Goal: Task Accomplishment & Management: Manage account settings

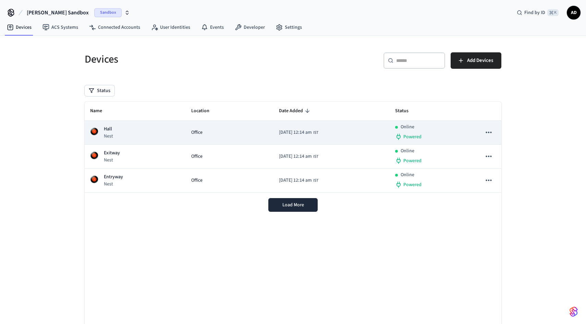
click at [489, 132] on icon "sticky table" at bounding box center [488, 132] width 9 height 9
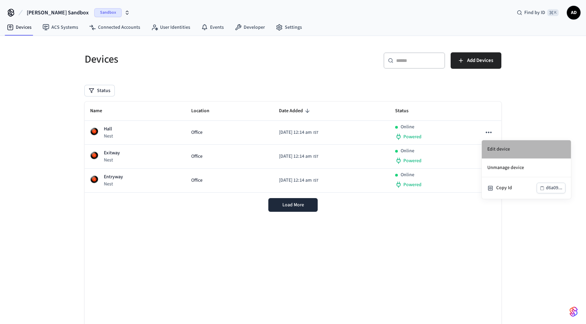
click at [500, 150] on li "Edit device" at bounding box center [525, 149] width 89 height 18
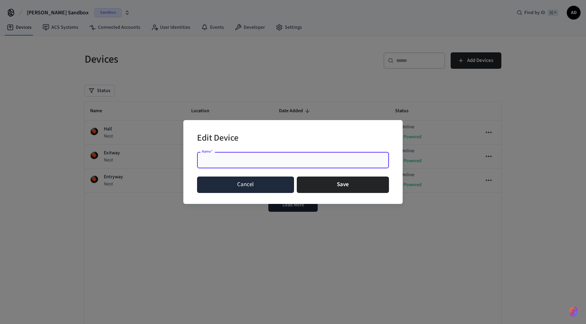
click at [267, 186] on button "Cancel" at bounding box center [245, 185] width 97 height 16
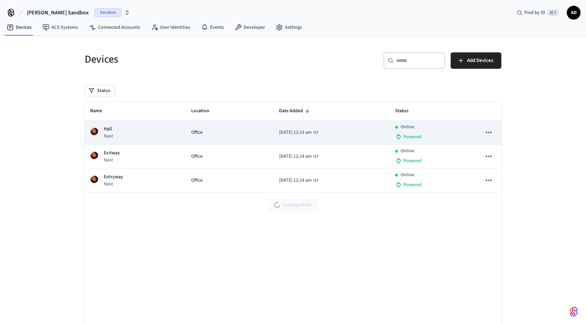
click at [414, 128] on p "Online" at bounding box center [407, 127] width 14 height 7
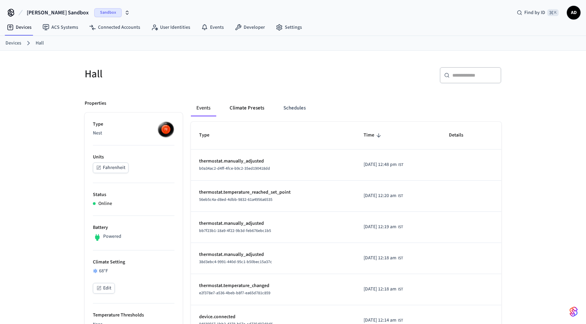
click at [254, 110] on button "Climate Presets" at bounding box center [247, 108] width 46 height 16
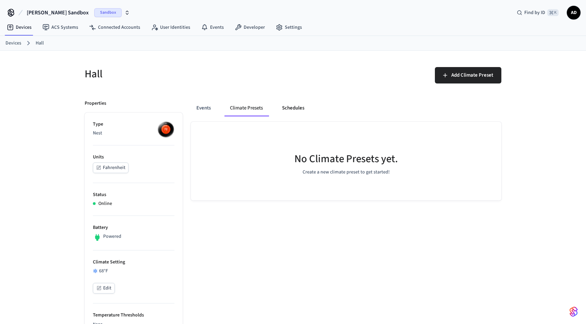
click at [304, 107] on button "Schedules" at bounding box center [292, 108] width 33 height 16
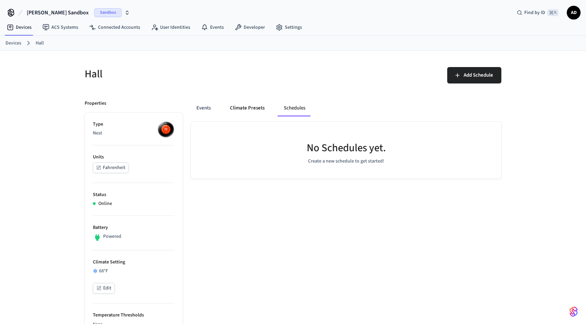
click at [253, 109] on button "Climate Presets" at bounding box center [247, 108] width 46 height 16
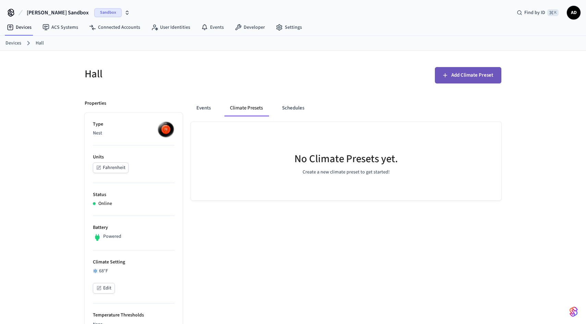
click at [475, 72] on span "Add Climate Preset" at bounding box center [472, 75] width 42 height 9
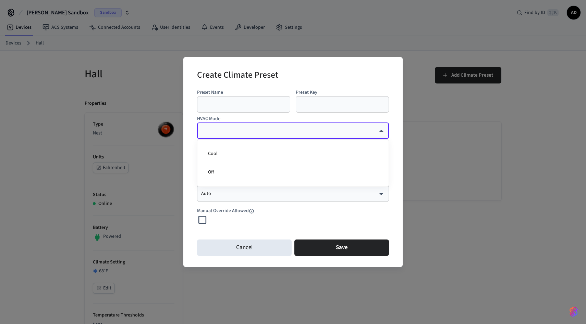
click at [246, 250] on div at bounding box center [293, 162] width 586 height 324
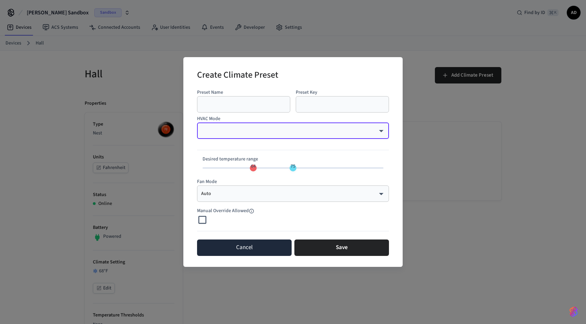
click at [250, 248] on button "Cancel" at bounding box center [244, 248] width 95 height 16
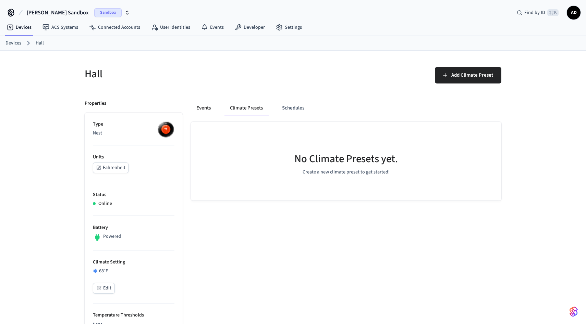
click at [203, 108] on button "Events" at bounding box center [203, 108] width 25 height 16
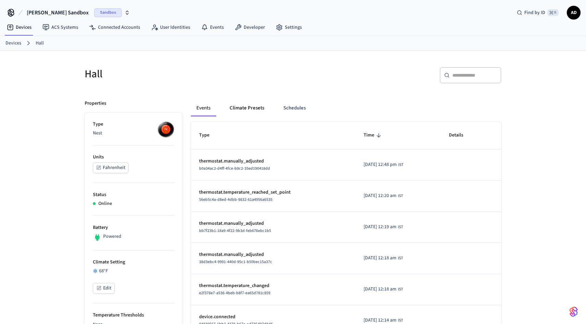
click at [246, 106] on button "Climate Presets" at bounding box center [247, 108] width 46 height 16
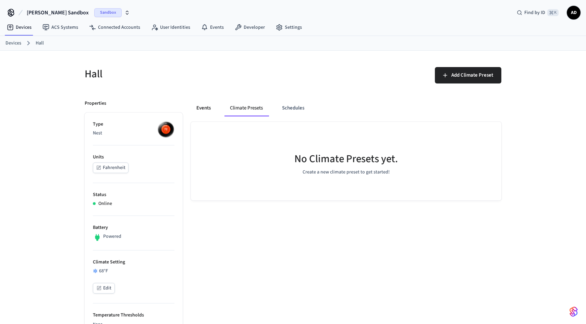
click at [205, 108] on button "Events" at bounding box center [203, 108] width 25 height 16
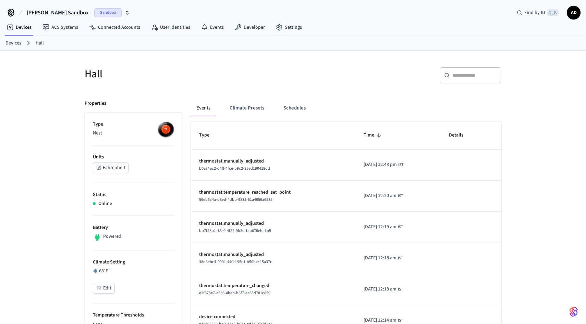
click at [236, 163] on p "thermostat.manually_adjusted" at bounding box center [273, 161] width 148 height 7
click at [251, 107] on button "Climate Presets" at bounding box center [247, 108] width 46 height 16
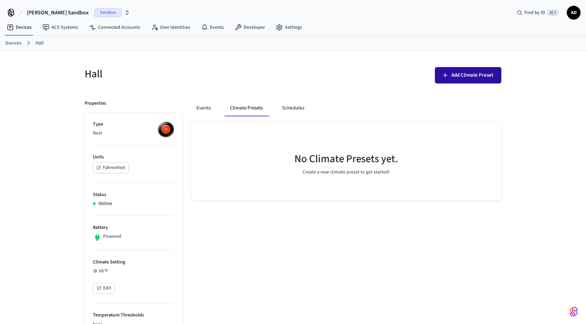
click at [469, 77] on span "Add Climate Preset" at bounding box center [472, 75] width 42 height 9
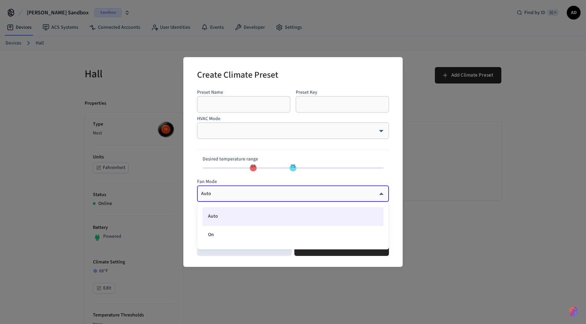
click at [248, 193] on div at bounding box center [293, 162] width 586 height 324
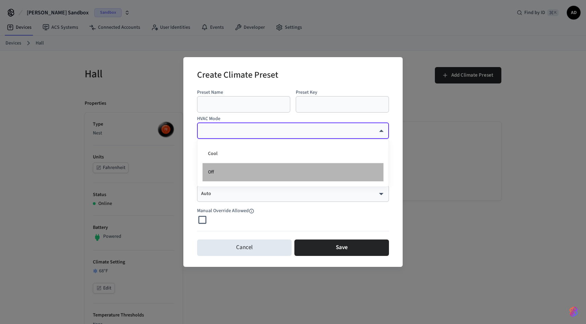
click at [224, 176] on li "Off" at bounding box center [292, 172] width 181 height 18
type input "***"
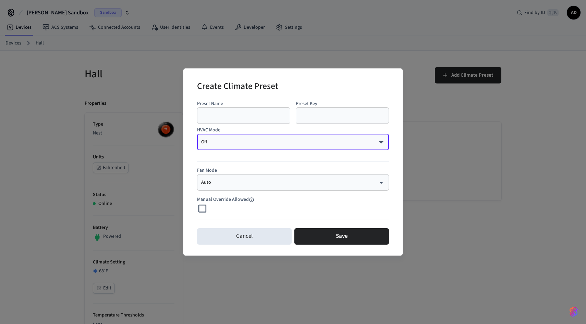
click at [247, 113] on input "text" at bounding box center [243, 115] width 85 height 7
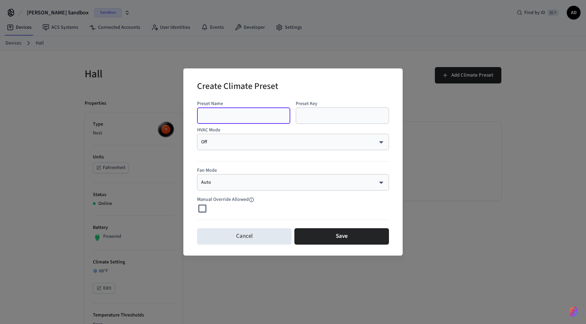
type input "*"
type input "**"
type input "***"
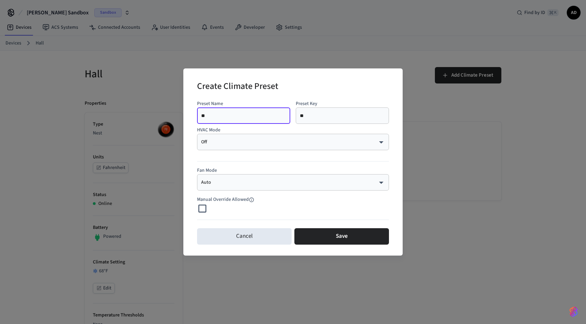
type input "***"
type input "*****"
type input "******"
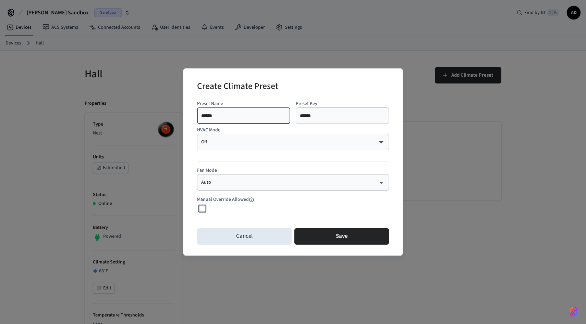
type input "*******"
type input "********"
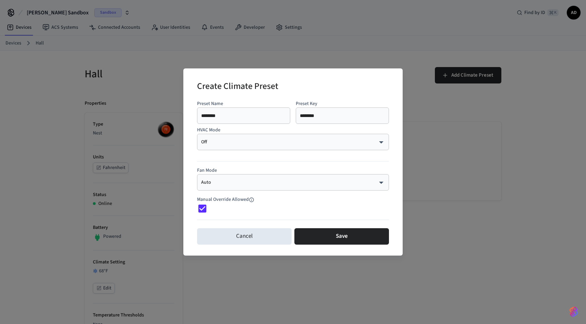
click at [311, 235] on button "Save" at bounding box center [341, 236] width 95 height 16
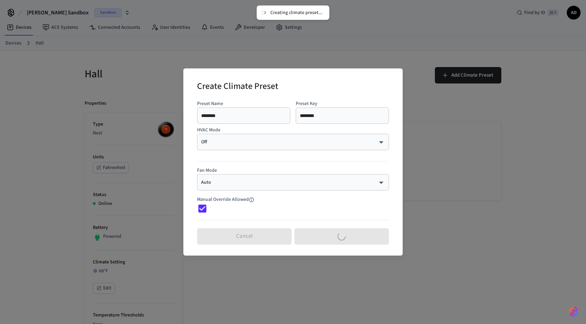
type input "*********"
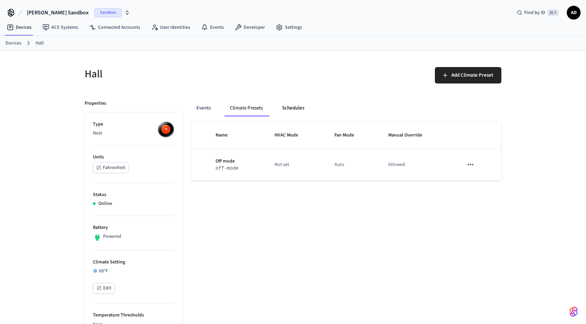
click at [293, 107] on button "Schedules" at bounding box center [292, 108] width 33 height 16
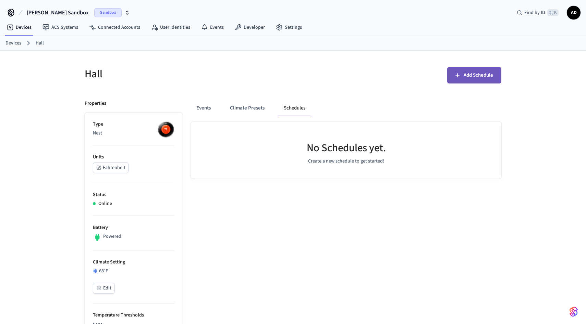
click at [481, 80] on button "Add Schedule" at bounding box center [474, 75] width 54 height 16
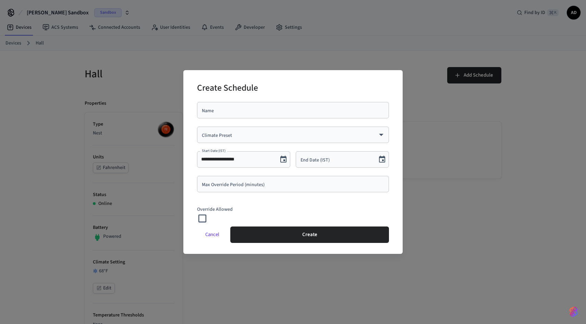
click at [212, 236] on button "Cancel" at bounding box center [212, 235] width 30 height 16
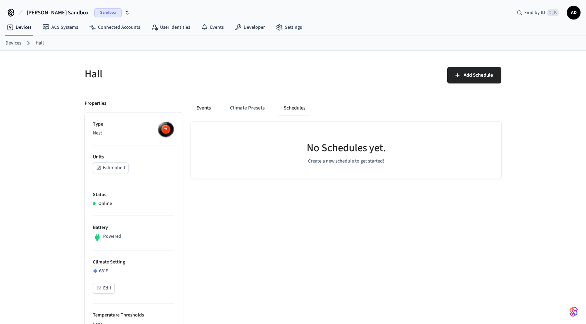
click at [199, 109] on button "Events" at bounding box center [203, 108] width 25 height 16
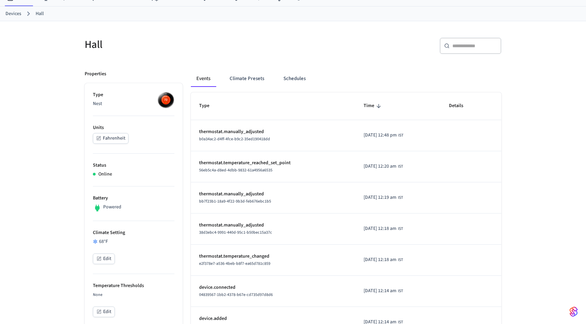
scroll to position [42, 0]
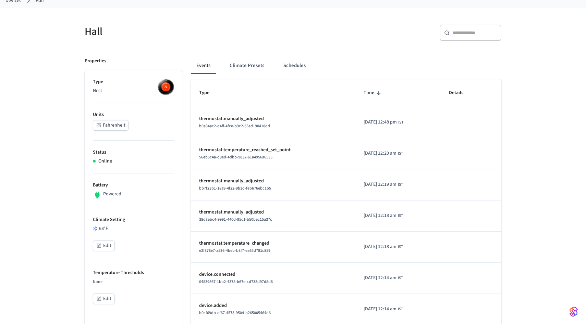
click at [149, 160] on div "Online" at bounding box center [133, 161] width 81 height 7
click at [106, 162] on p "Online" at bounding box center [105, 161] width 14 height 7
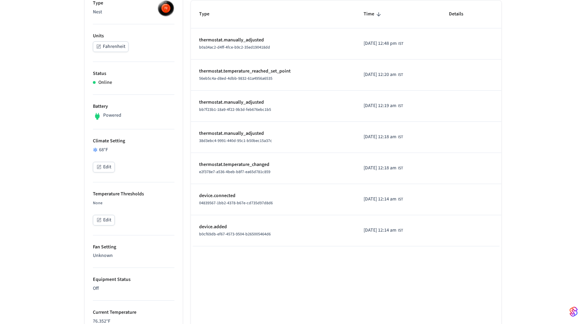
scroll to position [0, 0]
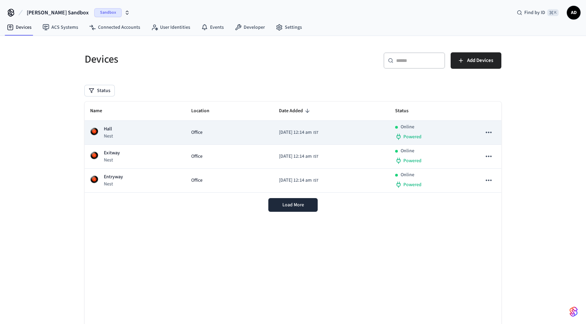
click at [489, 132] on icon "sticky table" at bounding box center [488, 132] width 9 height 9
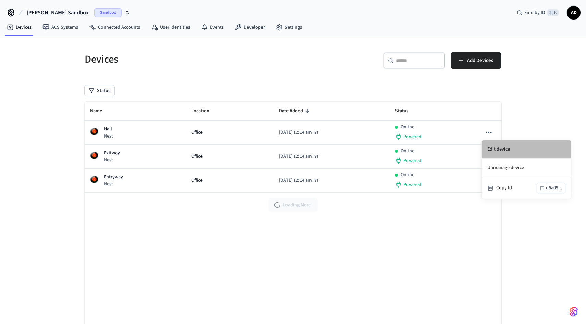
click at [519, 149] on li "Edit device" at bounding box center [525, 149] width 89 height 18
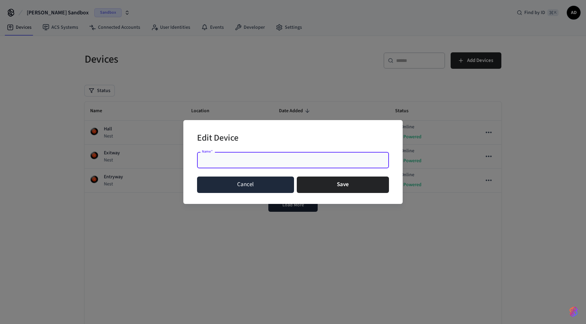
click at [252, 179] on button "Cancel" at bounding box center [245, 185] width 97 height 16
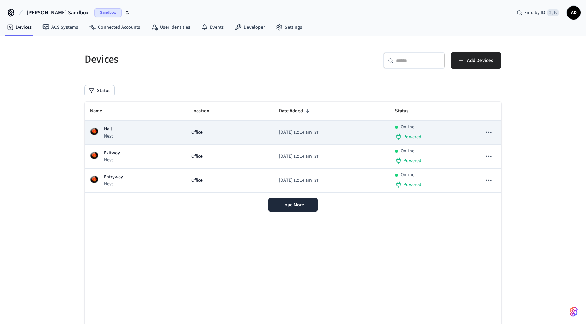
click at [227, 135] on div "Office" at bounding box center [229, 132] width 77 height 7
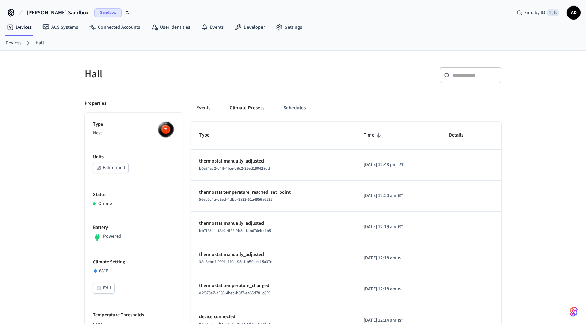
click at [255, 108] on button "Climate Presets" at bounding box center [247, 108] width 46 height 16
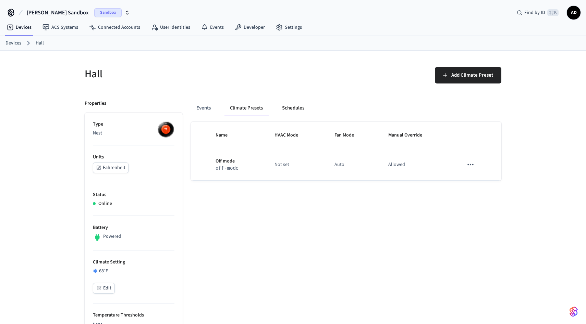
click at [299, 106] on button "Schedules" at bounding box center [292, 108] width 33 height 16
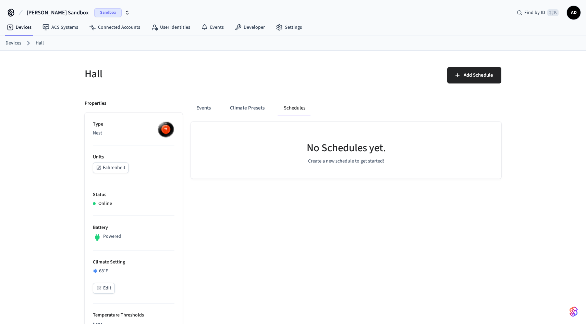
click at [460, 88] on div "Add Schedule" at bounding box center [399, 78] width 204 height 22
click at [472, 74] on span "Add Schedule" at bounding box center [477, 75] width 29 height 9
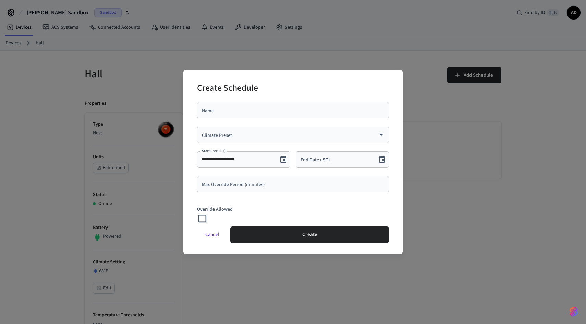
click at [280, 112] on input "Name" at bounding box center [293, 110] width 184 height 7
click at [283, 108] on input "Name" at bounding box center [293, 110] width 184 height 7
click at [218, 146] on div "**********" at bounding box center [289, 160] width 197 height 127
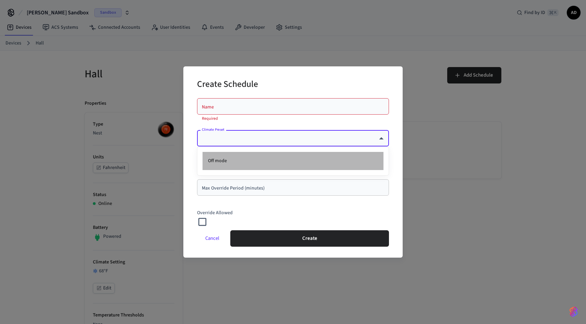
click at [226, 167] on li "Off mode" at bounding box center [292, 161] width 181 height 18
type input "********"
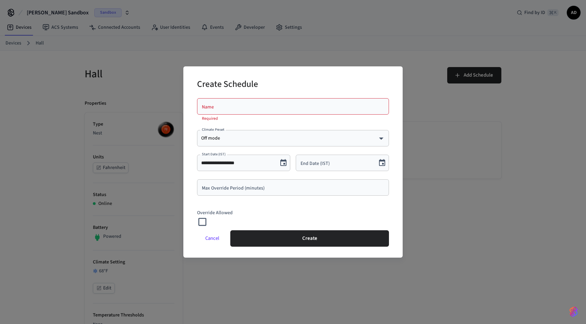
click at [254, 191] on div "Max Override Period (minutes)" at bounding box center [293, 187] width 192 height 16
click at [260, 110] on input "Name" at bounding box center [293, 106] width 184 height 7
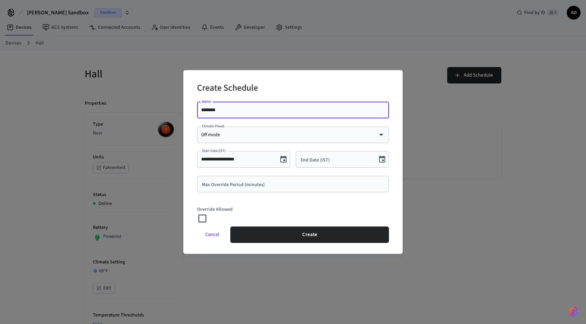
type input "********"
click at [242, 187] on input "Max Override Period (minutes)" at bounding box center [293, 184] width 184 height 7
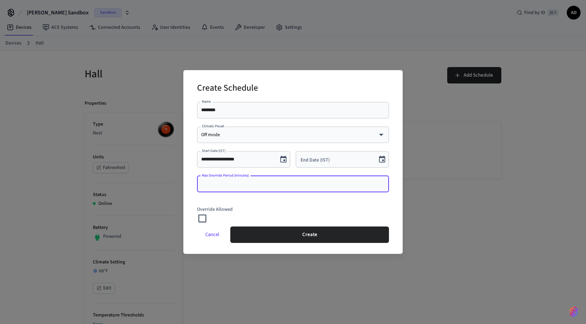
type input "*"
click at [382, 183] on input "*" at bounding box center [293, 184] width 184 height 7
click at [291, 207] on p "Override Allowed" at bounding box center [293, 209] width 192 height 7
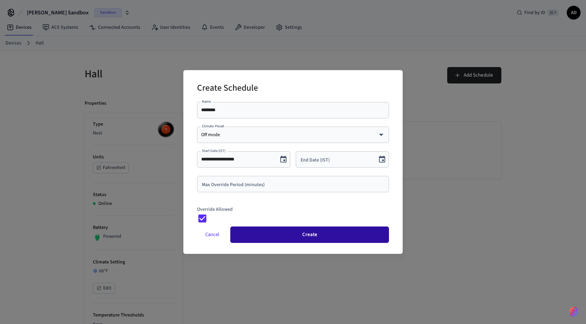
click at [292, 234] on button "Create" at bounding box center [309, 235] width 159 height 16
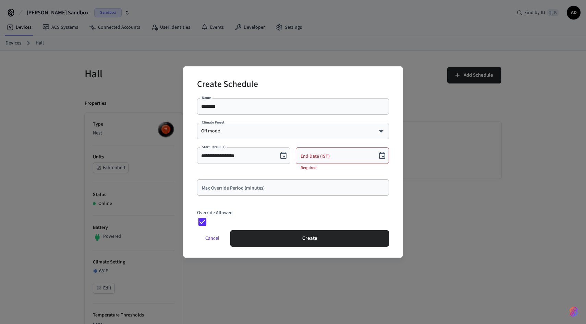
click at [380, 157] on icon "Choose date" at bounding box center [382, 156] width 8 height 8
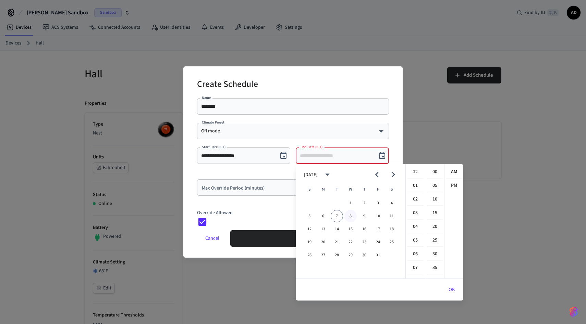
click at [352, 218] on button "8" at bounding box center [350, 216] width 12 height 12
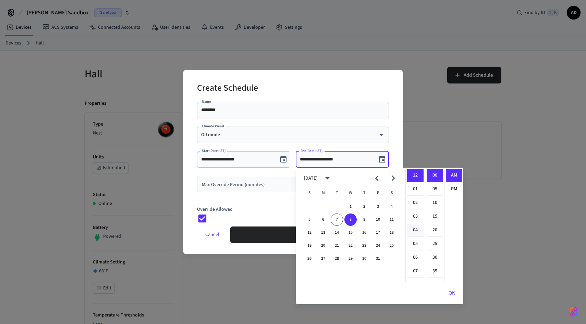
click at [415, 229] on li "04" at bounding box center [415, 230] width 16 height 13
click at [437, 231] on li "20" at bounding box center [434, 230] width 16 height 13
type input "**********"
click at [453, 290] on button "OK" at bounding box center [451, 293] width 23 height 16
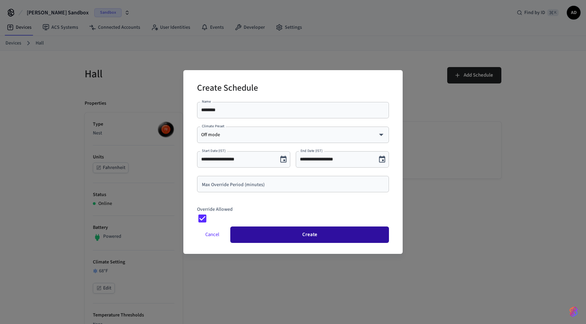
click at [303, 239] on button "Create" at bounding box center [309, 235] width 159 height 16
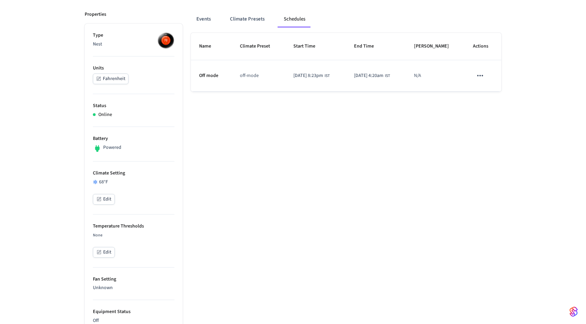
scroll to position [72, 0]
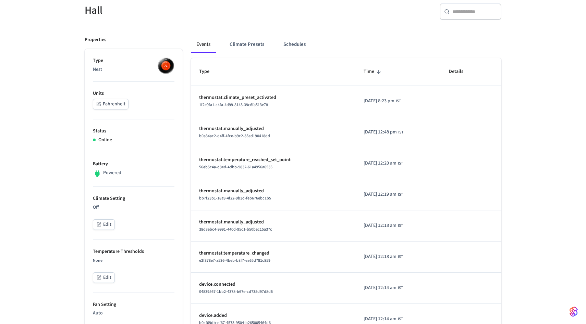
scroll to position [95, 0]
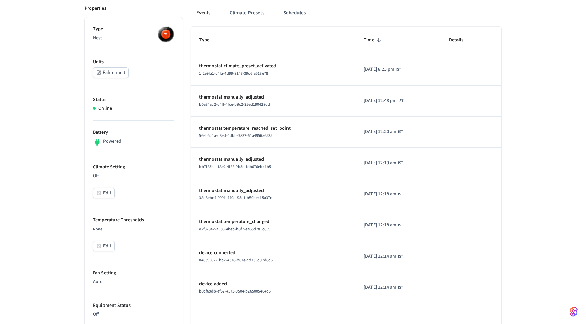
click at [112, 167] on p "Climate Setting" at bounding box center [133, 167] width 81 height 7
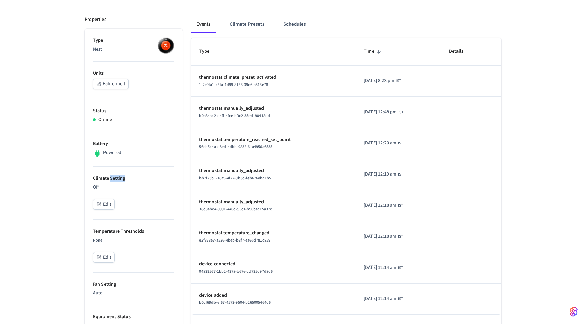
scroll to position [0, 0]
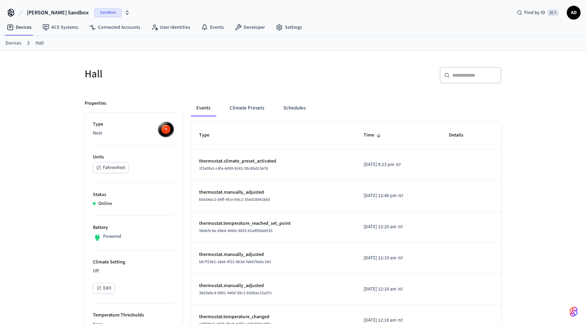
click at [248, 162] on p "thermostat.climate_preset_activated" at bounding box center [273, 161] width 148 height 7
click at [247, 109] on button "Climate Presets" at bounding box center [247, 108] width 46 height 16
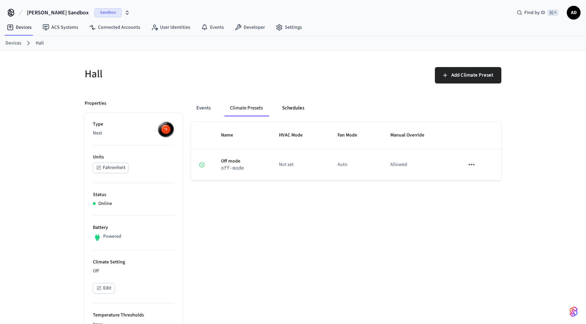
click at [296, 110] on button "Schedules" at bounding box center [292, 108] width 33 height 16
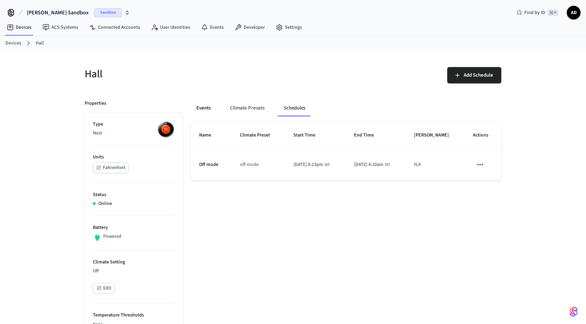
click at [204, 109] on button "Events" at bounding box center [203, 108] width 25 height 16
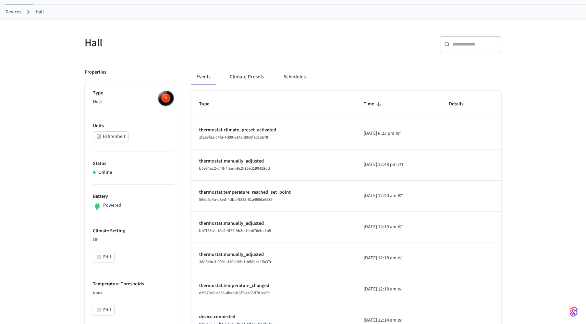
scroll to position [39, 0]
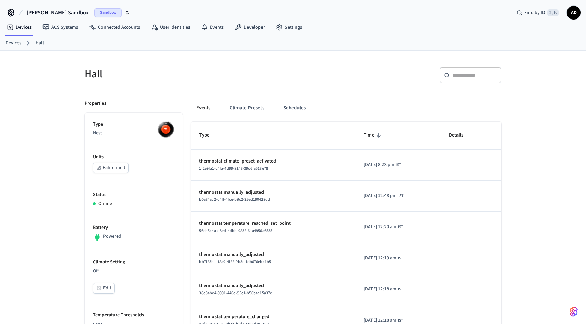
click at [108, 205] on p "Online" at bounding box center [105, 203] width 14 height 7
click at [26, 28] on link "Devices" at bounding box center [19, 27] width 36 height 12
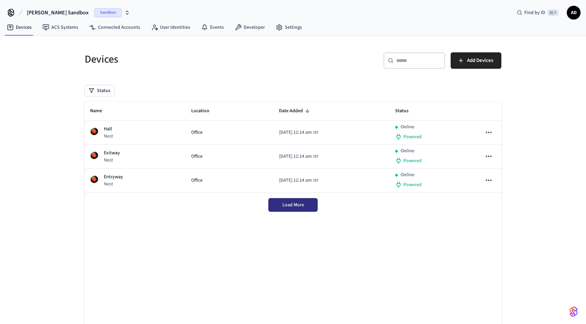
click at [294, 211] on button "Load More" at bounding box center [292, 205] width 49 height 14
click at [287, 28] on link "Settings" at bounding box center [288, 27] width 37 height 12
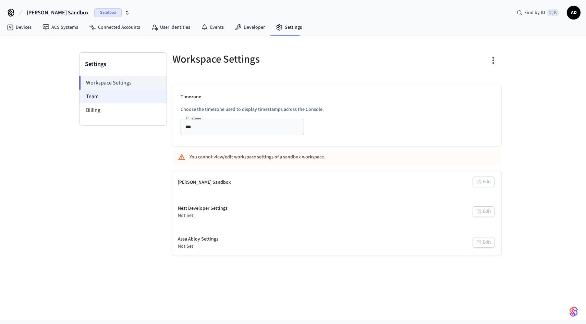
click at [121, 99] on li "Team" at bounding box center [122, 97] width 87 height 14
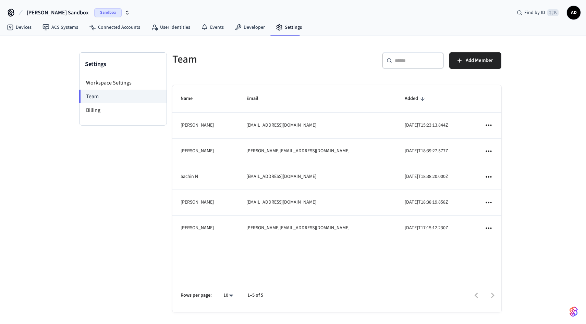
scroll to position [2, 0]
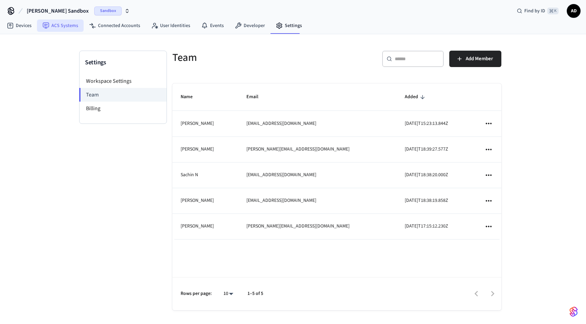
click at [70, 26] on link "ACS Systems" at bounding box center [60, 26] width 47 height 12
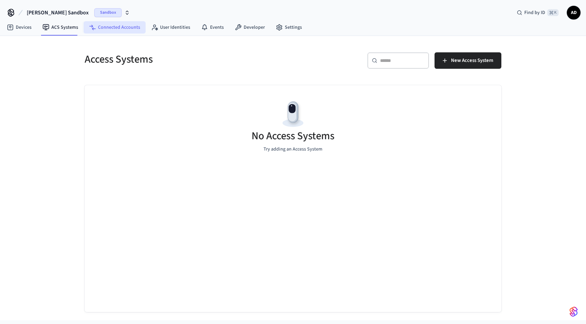
click at [124, 23] on link "Connected Accounts" at bounding box center [115, 27] width 62 height 12
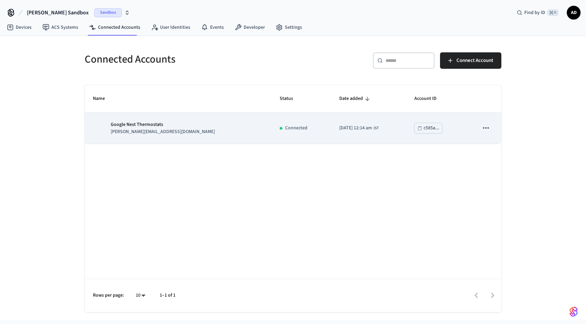
click at [483, 129] on icon "sticky table" at bounding box center [485, 128] width 9 height 9
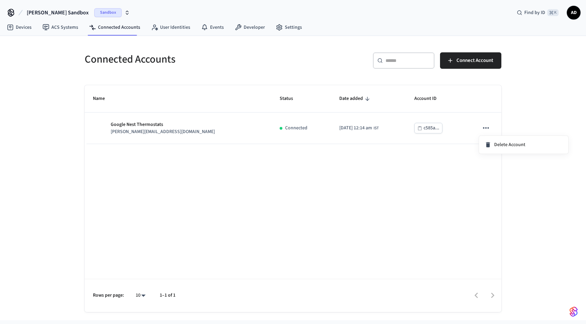
click at [463, 128] on div at bounding box center [293, 162] width 586 height 324
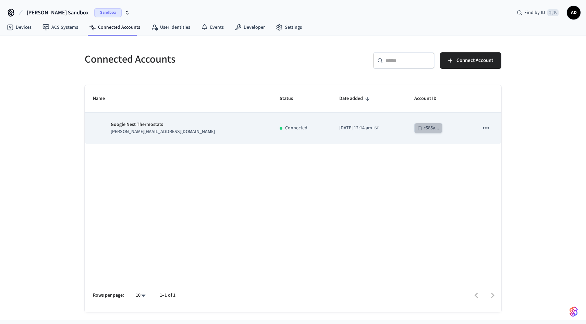
click at [423, 126] on div "c585a..." at bounding box center [431, 128] width 16 height 9
click at [451, 125] on td "c585a..." at bounding box center [438, 128] width 64 height 31
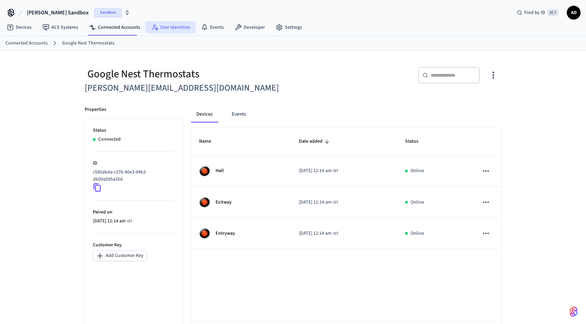
click at [179, 27] on link "User Identities" at bounding box center [171, 27] width 50 height 12
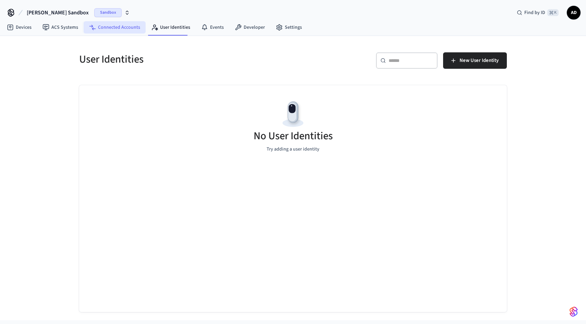
click at [125, 27] on link "Connected Accounts" at bounding box center [115, 27] width 62 height 12
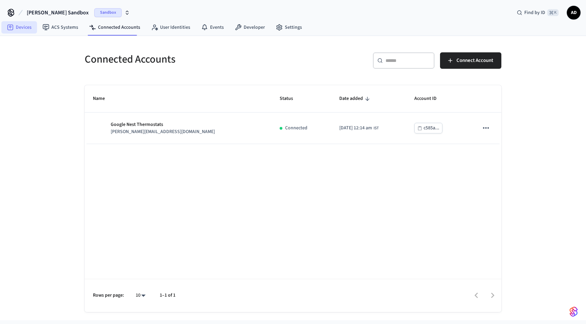
click at [21, 31] on link "Devices" at bounding box center [19, 27] width 36 height 12
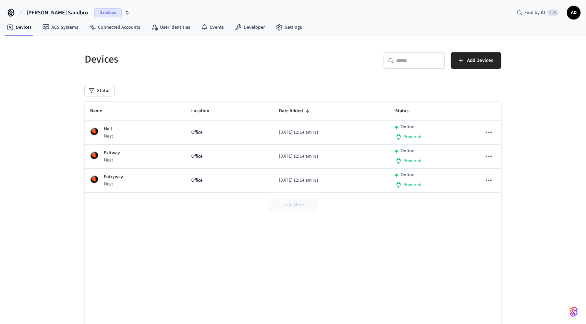
click at [124, 12] on icon "button" at bounding box center [126, 12] width 5 height 5
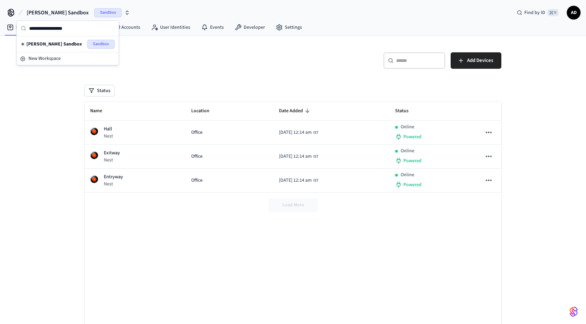
click at [278, 43] on div "Devices ​ ​ Add Devices Status Name Location Date Added Status Hall Nest Office…" at bounding box center [293, 191] width 438 height 311
